Goal: Information Seeking & Learning: Learn about a topic

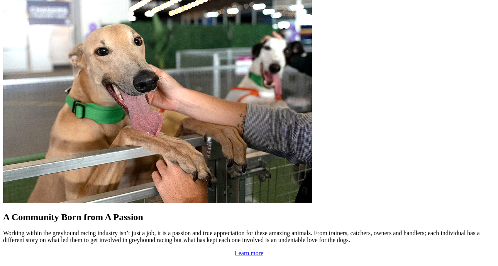
scroll to position [641, 0]
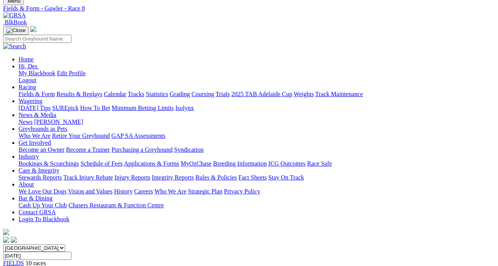
scroll to position [42, 0]
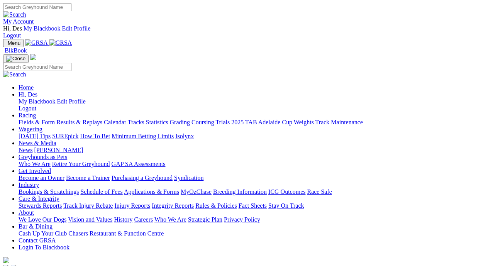
click at [67, 154] on link "Greyhounds as Pets" at bounding box center [43, 157] width 49 height 7
click at [51, 161] on link "Who We Are" at bounding box center [35, 164] width 32 height 7
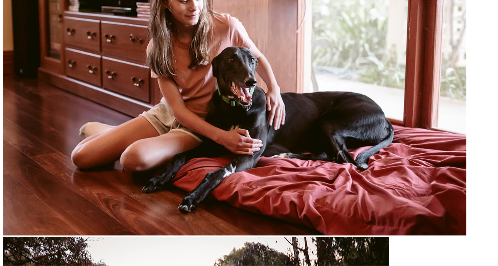
scroll to position [932, 0]
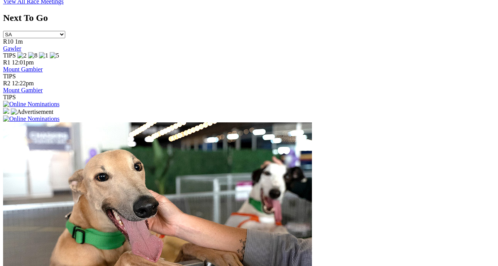
scroll to position [516, 0]
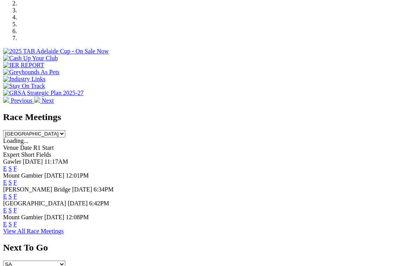
scroll to position [286, 0]
